Goal: Information Seeking & Learning: Learn about a topic

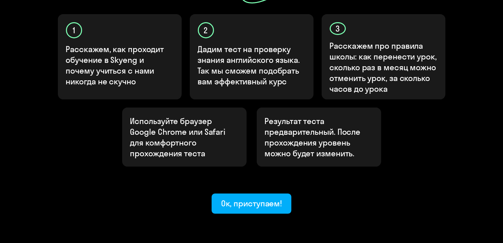
scroll to position [229, 0]
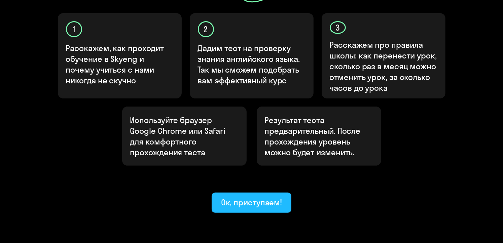
click at [234, 197] on div "Ок, приступаем!" at bounding box center [251, 202] width 61 height 11
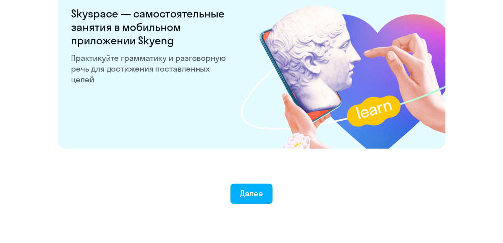
scroll to position [1316, 0]
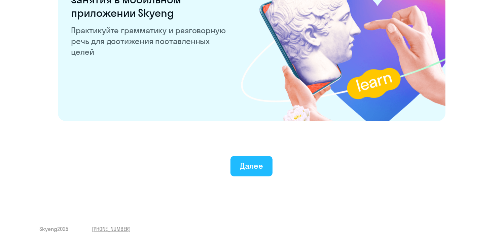
click at [247, 161] on div "Далее" at bounding box center [251, 165] width 23 height 11
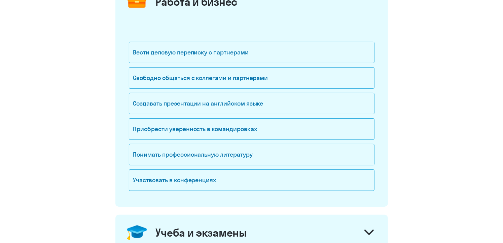
scroll to position [105, 0]
click at [148, 104] on div "Создавать презентации на английском языке" at bounding box center [252, 104] width 246 height 22
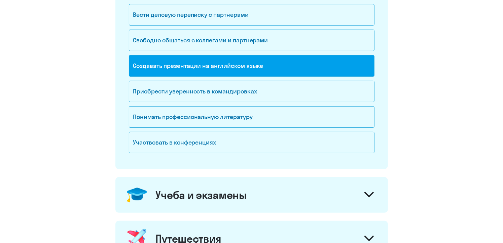
scroll to position [145, 0]
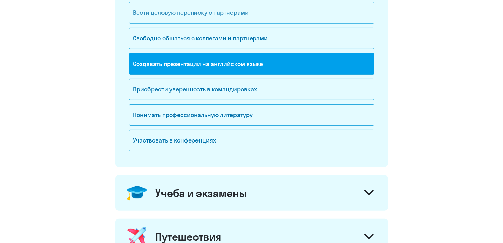
click at [190, 17] on div "Вести деловую переписку с партнерами" at bounding box center [252, 13] width 246 height 22
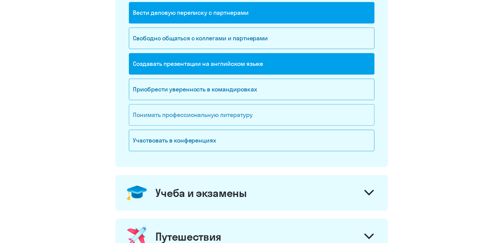
click at [168, 121] on div "Понимать профессиональную литературу" at bounding box center [252, 115] width 246 height 22
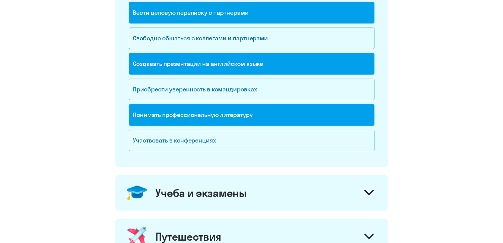
click at [185, 190] on div "Учеба и экзамены" at bounding box center [201, 192] width 91 height 13
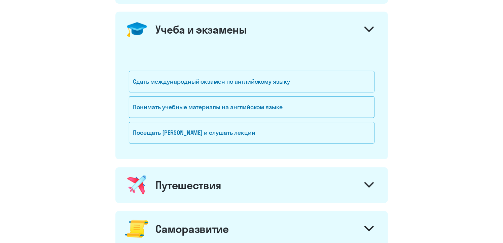
scroll to position [313, 0]
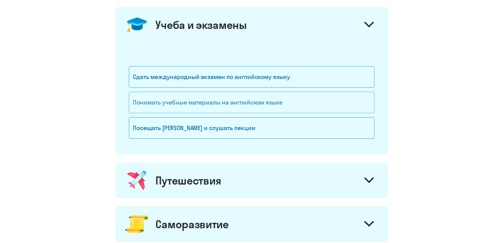
click at [217, 110] on div "Понимать учебные материалы на английском языке" at bounding box center [252, 103] width 246 height 22
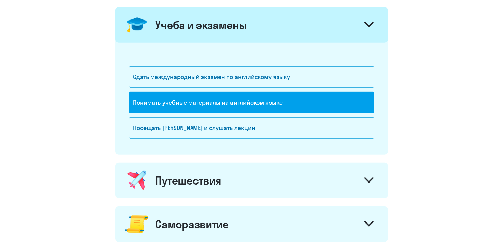
click at [217, 110] on div "Понимать учебные материалы на английском языке" at bounding box center [252, 103] width 246 height 22
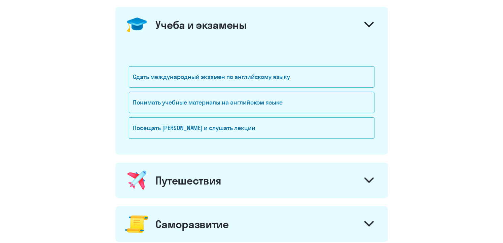
click at [205, 169] on div "Путешествия" at bounding box center [251, 181] width 272 height 36
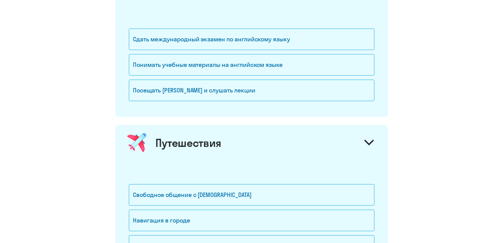
scroll to position [354, 0]
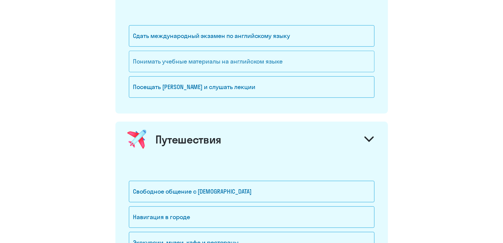
click at [242, 60] on div "Понимать учебные материалы на английском языке" at bounding box center [252, 62] width 246 height 22
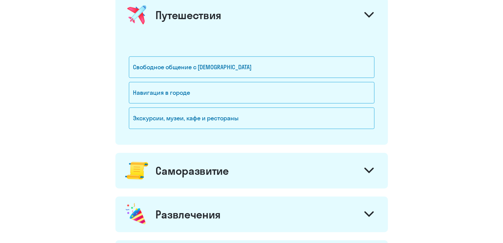
scroll to position [493, 0]
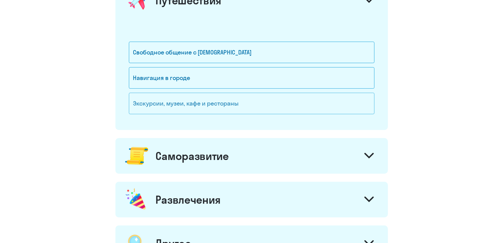
click at [231, 101] on div "Экскурсии, музеи, кафе и рестораны" at bounding box center [252, 104] width 246 height 22
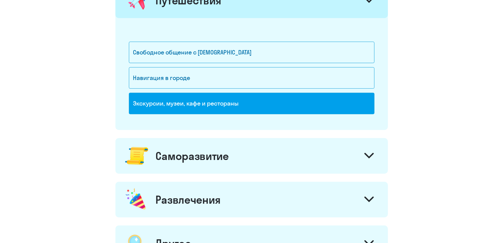
click at [222, 152] on div "Саморазвитие" at bounding box center [192, 155] width 73 height 13
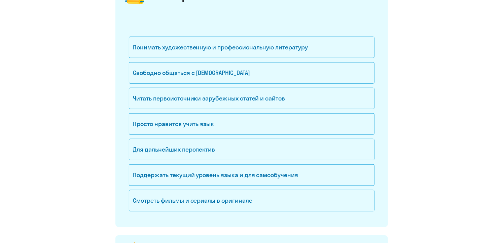
scroll to position [654, 0]
click at [234, 76] on div "Свободно общаться с [DEMOGRAPHIC_DATA]" at bounding box center [252, 73] width 246 height 22
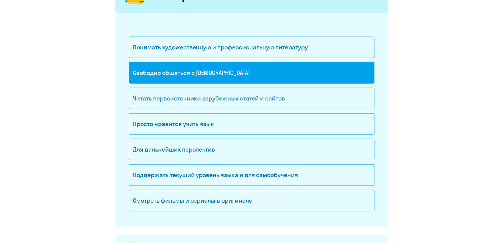
click at [230, 96] on div "Читать первоисточники зарубежных статей и сайтов" at bounding box center [252, 99] width 246 height 22
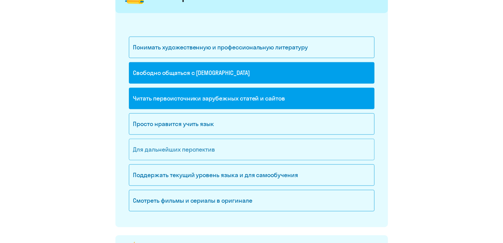
click at [232, 145] on div "Для дальнейших перспектив" at bounding box center [252, 150] width 246 height 22
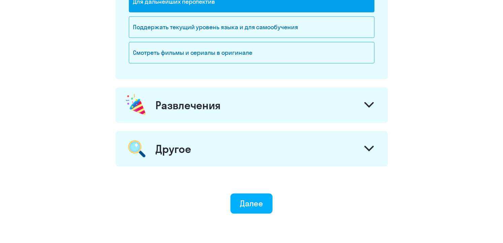
scroll to position [804, 0]
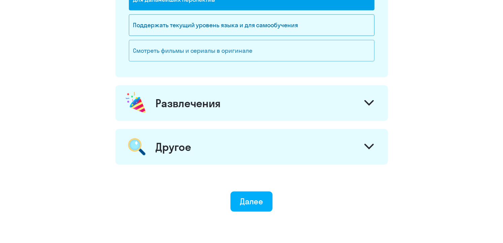
click at [260, 50] on div "Смотреть фильмы и сериалы в оригинале" at bounding box center [252, 51] width 246 height 22
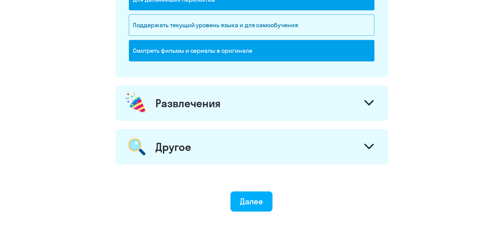
click at [231, 107] on div "Развлечения" at bounding box center [251, 103] width 272 height 36
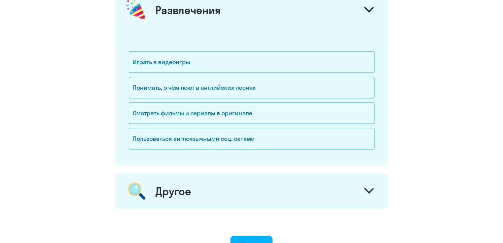
scroll to position [897, 0]
click at [264, 59] on div "Играть в видеоигры" at bounding box center [252, 62] width 246 height 22
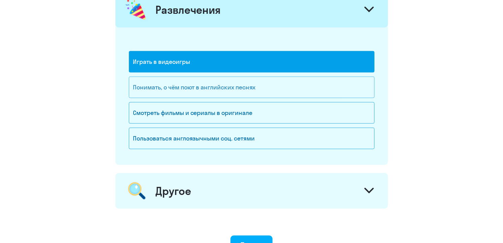
click at [254, 77] on div "Понимать, о чём поют в английских песнях" at bounding box center [252, 88] width 246 height 22
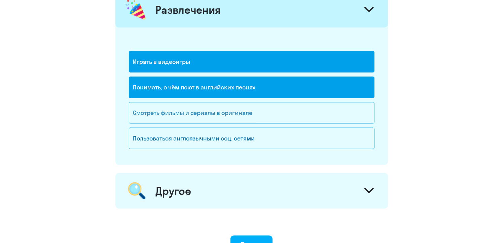
click at [241, 112] on div "Смотреть фильмы и сериалы в оригинале" at bounding box center [252, 113] width 246 height 22
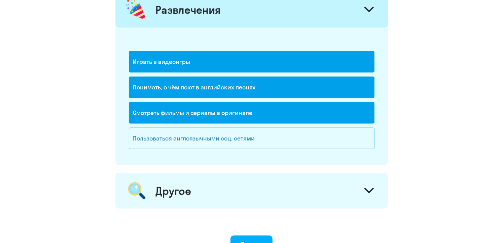
click at [232, 139] on div "Пользоваться англоязычными соц. сетями" at bounding box center [252, 139] width 246 height 22
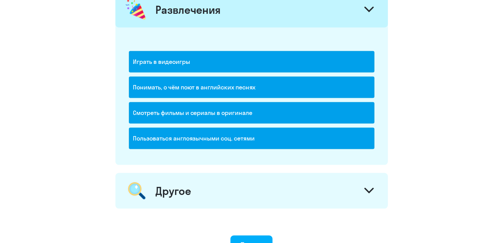
click at [226, 180] on div "Другое" at bounding box center [251, 191] width 272 height 36
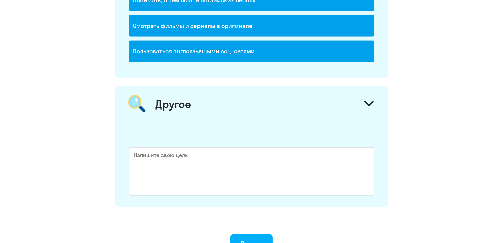
scroll to position [1042, 0]
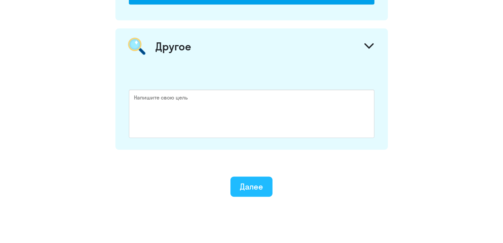
click at [236, 187] on button "Далее" at bounding box center [251, 187] width 42 height 20
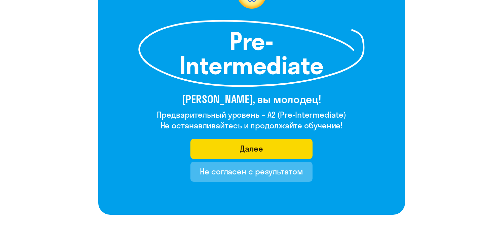
scroll to position [92, 0]
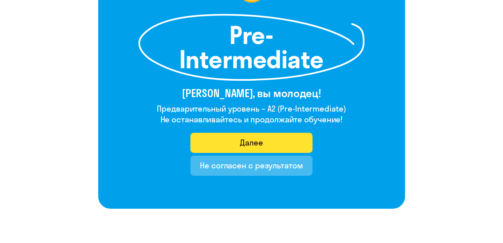
click at [218, 147] on button "Далее" at bounding box center [251, 143] width 122 height 20
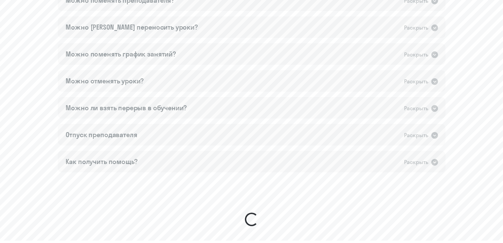
scroll to position [554, 0]
